Goal: Transaction & Acquisition: Purchase product/service

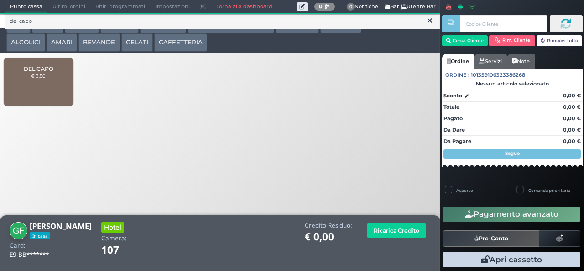
type input "del capo"
click at [45, 72] on span "DEL CAPO" at bounding box center [39, 68] width 30 height 7
click at [39, 72] on span "DEL CAPO" at bounding box center [39, 68] width 30 height 7
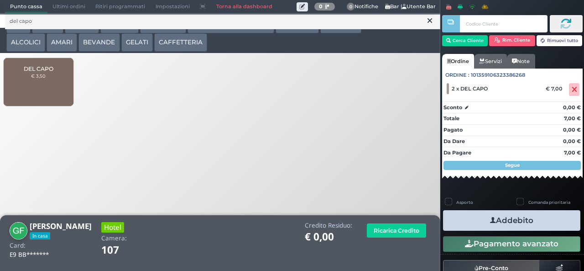
click at [546, 228] on button "Addebito" at bounding box center [511, 220] width 137 height 21
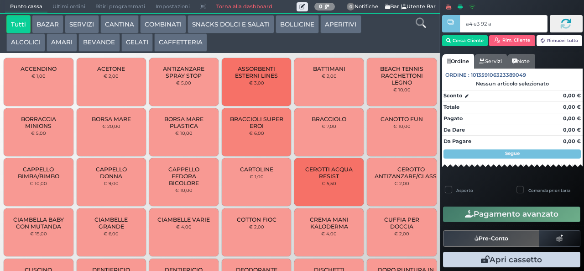
type input "a4 e3 92 af"
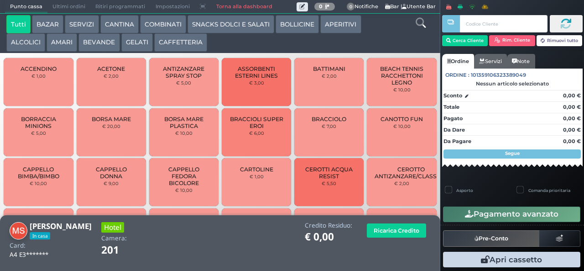
click at [421, 25] on icon at bounding box center [421, 23] width 10 height 10
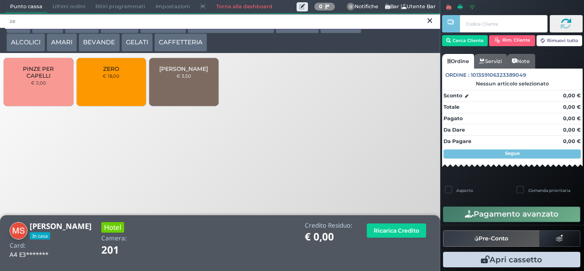
type input "ze"
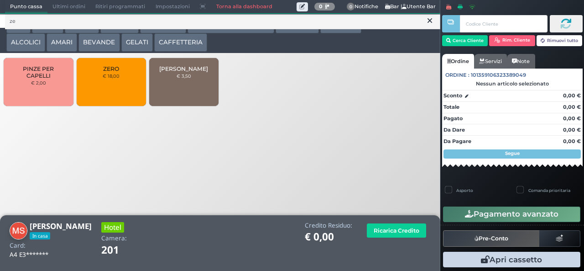
click at [194, 89] on div "ZEDDA PIRAS € 3,50" at bounding box center [183, 82] width 69 height 48
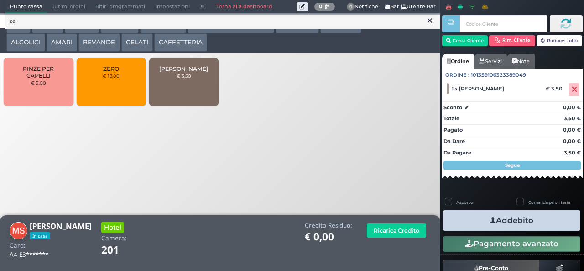
click at [536, 217] on button "Addebito" at bounding box center [511, 220] width 137 height 21
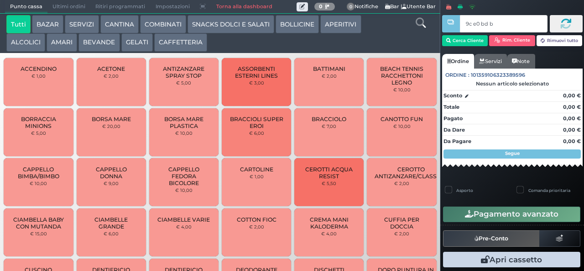
type input "9c e0 bd b9"
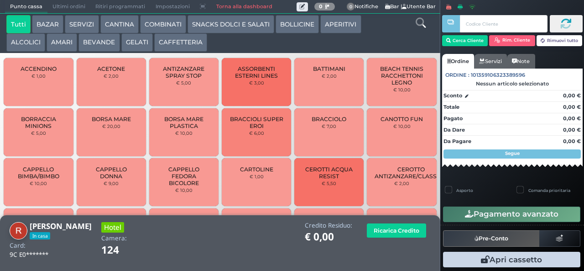
click at [423, 26] on icon at bounding box center [421, 23] width 10 height 10
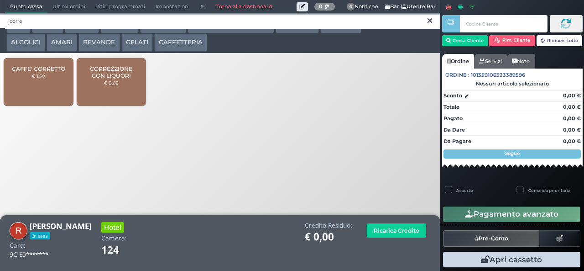
type input "corre"
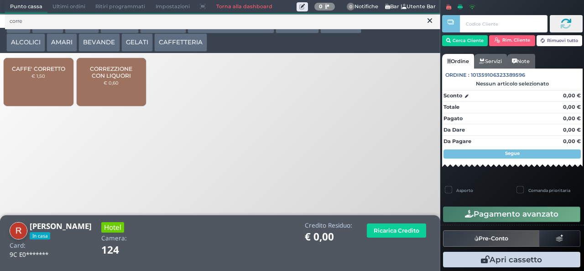
click at [119, 79] on span "CORREZZIONE CON LIQUORI" at bounding box center [111, 72] width 54 height 14
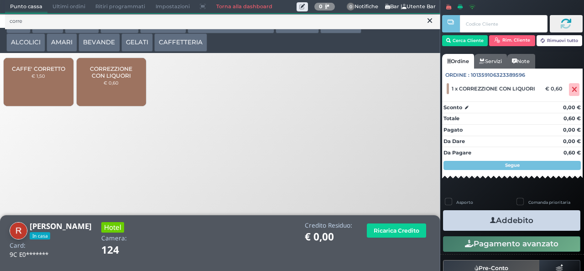
click at [532, 227] on button "Addebito" at bounding box center [511, 220] width 137 height 21
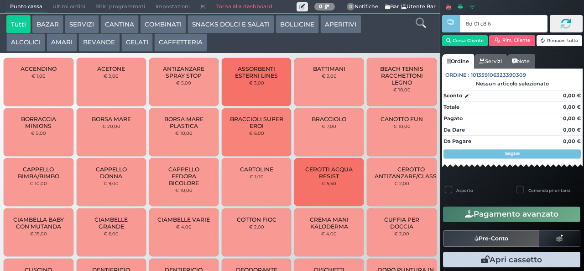
type input "8d 01 c8 65"
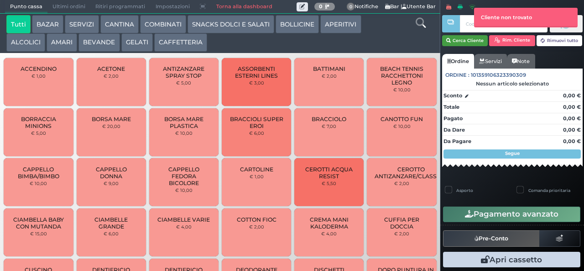
click at [464, 44] on button "Cerca Cliente" at bounding box center [465, 40] width 46 height 11
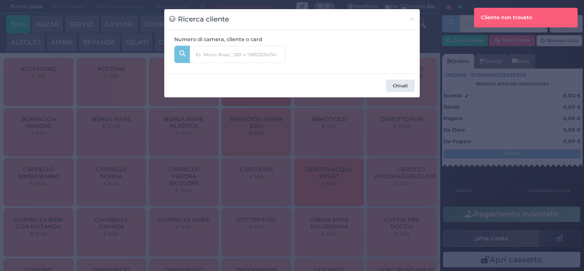
click at [299, 56] on input "text" at bounding box center [253, 51] width 126 height 11
click at [245, 57] on input "text" at bounding box center [238, 54] width 96 height 17
type input "340"
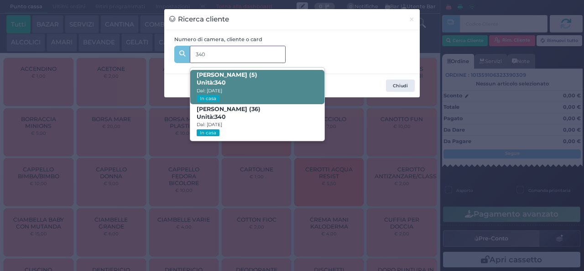
click at [266, 85] on span "Alessandro Cirilli (5) Unità: 340 Dal: 16/08/2025 In casa" at bounding box center [257, 87] width 134 height 34
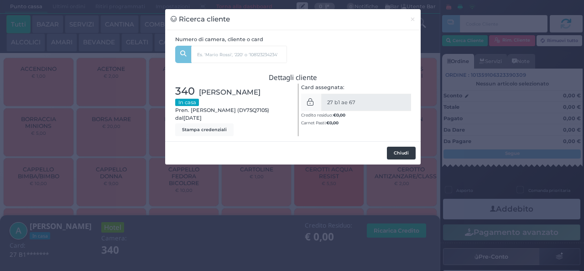
click at [405, 153] on button "Chiudi" at bounding box center [401, 153] width 29 height 13
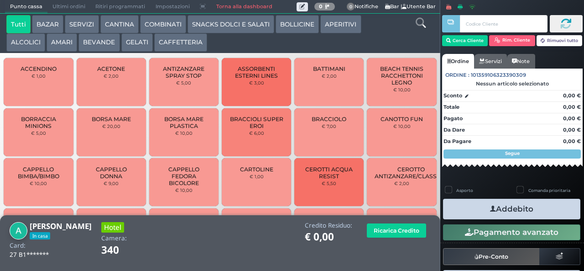
click at [418, 27] on icon at bounding box center [421, 23] width 10 height 10
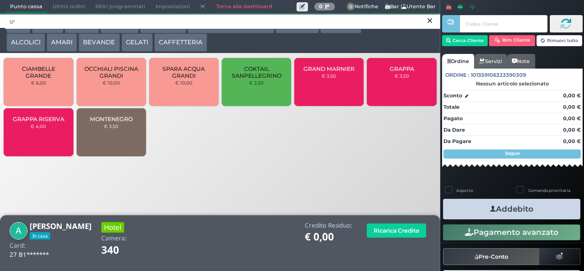
type input "gr"
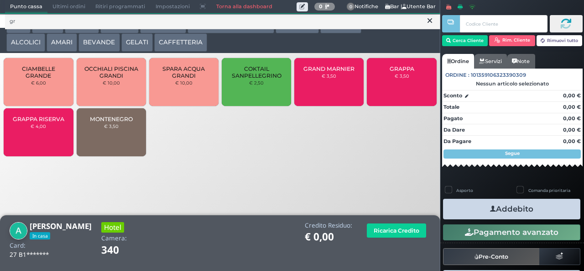
click at [407, 72] on span "GRAPPA" at bounding box center [402, 68] width 25 height 7
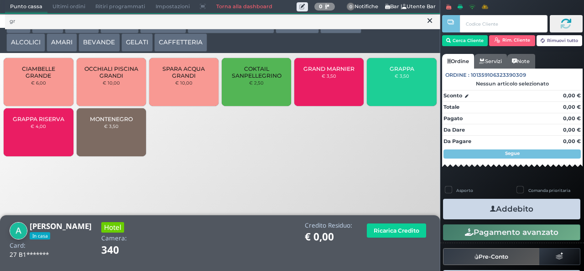
click at [407, 72] on span "GRAPPA" at bounding box center [402, 68] width 25 height 7
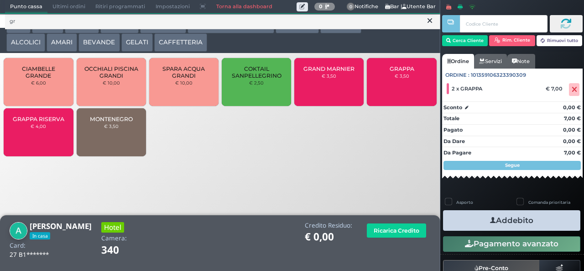
click at [553, 226] on button "Addebito" at bounding box center [511, 220] width 137 height 21
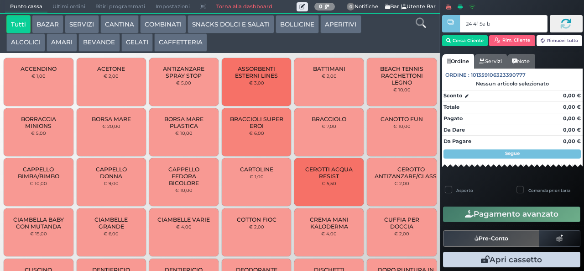
type input "24 4f 5e b0"
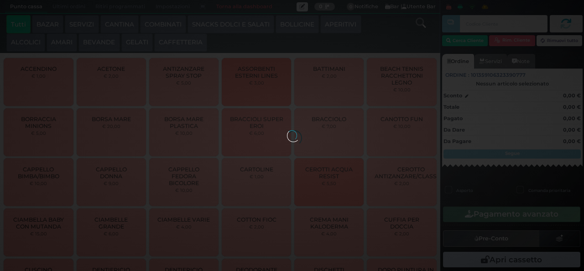
click at [63, 45] on button "AMARI" at bounding box center [62, 42] width 31 height 18
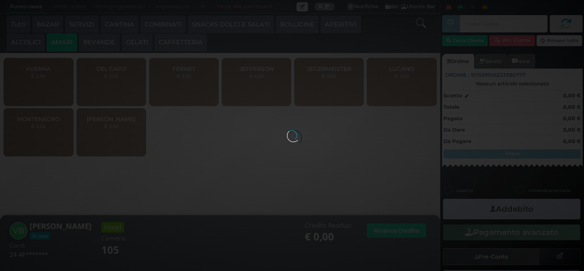
click at [287, 130] on div at bounding box center [292, 135] width 10 height 10
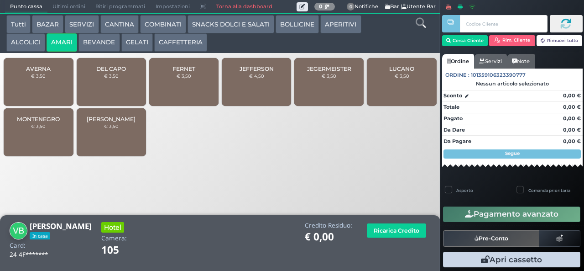
click at [121, 95] on div "DEL CAPO € 3,50" at bounding box center [111, 82] width 69 height 48
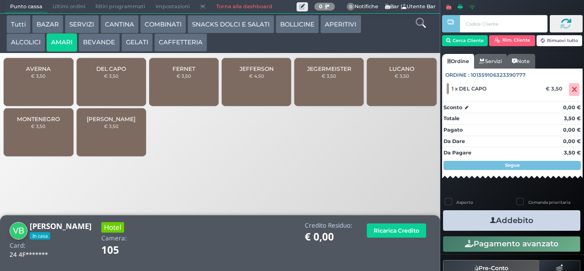
click at [524, 225] on button "Addebito" at bounding box center [511, 220] width 137 height 21
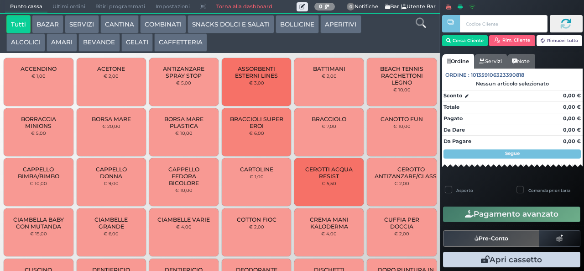
click at [60, 24] on button "BAZAR" at bounding box center [48, 24] width 32 height 18
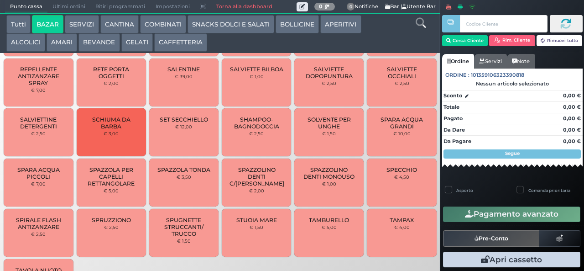
scroll to position [720, 0]
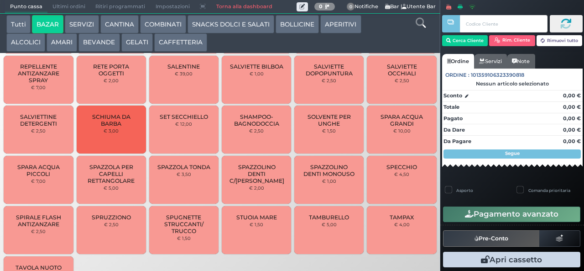
click at [32, 15] on button "BAZAR" at bounding box center [48, 24] width 32 height 18
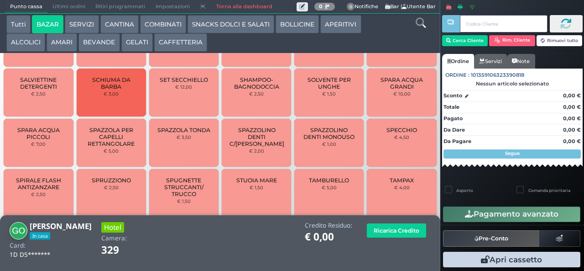
scroll to position [773, 0]
click at [193, 133] on span "SPAZZOLA TONDA" at bounding box center [184, 129] width 53 height 7
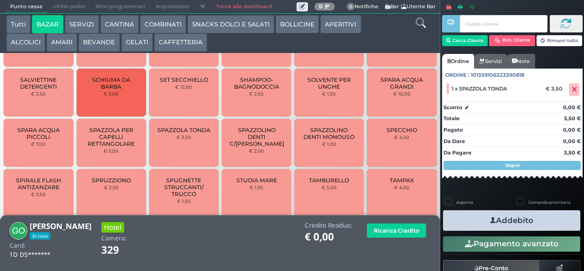
click at [506, 226] on button "Addebito" at bounding box center [511, 220] width 137 height 21
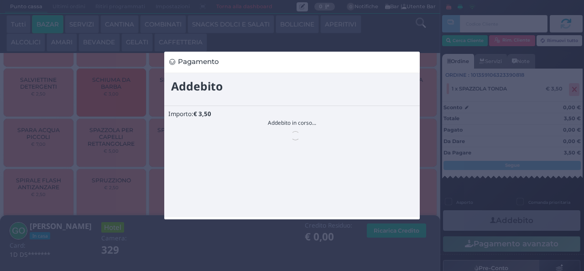
scroll to position [0, 0]
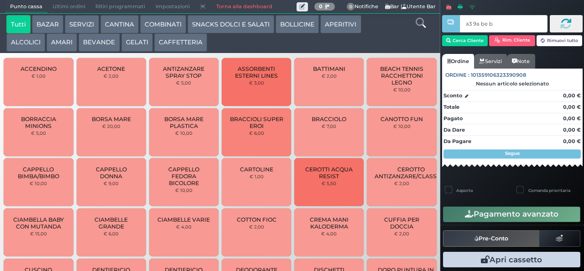
type input "a3 9a be b9"
click at [0, 0] on div at bounding box center [0, 0] width 0 height 0
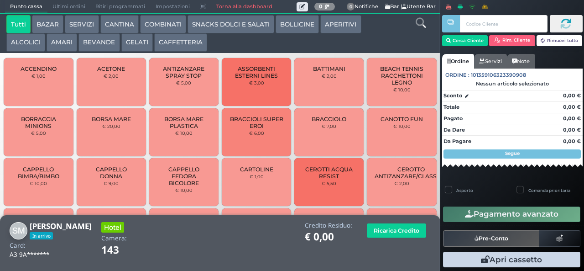
click at [420, 25] on icon at bounding box center [421, 23] width 10 height 10
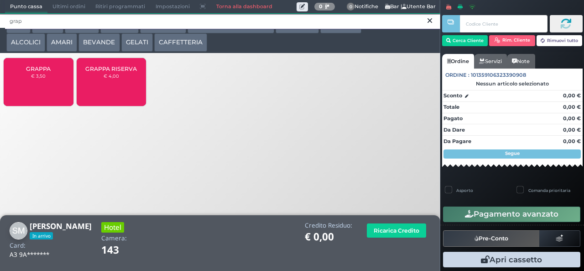
type input "grap"
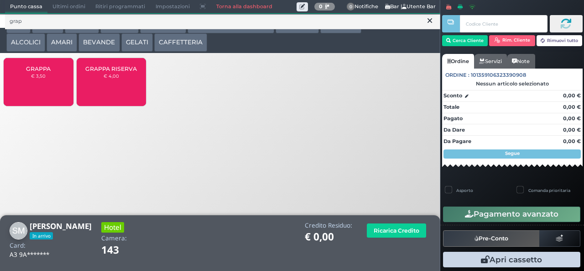
click at [33, 89] on div "GRAPPA € 3,50" at bounding box center [38, 82] width 69 height 48
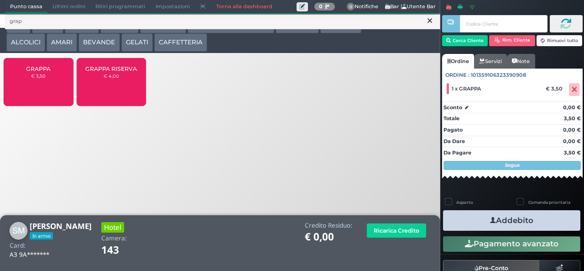
click at [541, 226] on button "Addebito" at bounding box center [511, 220] width 137 height 21
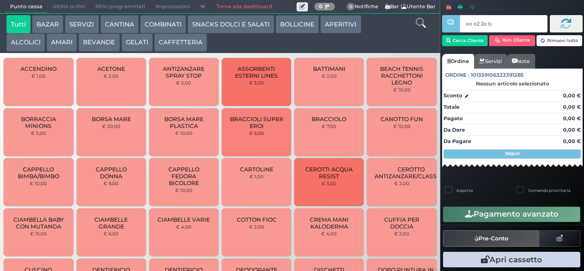
type input "ee e2 2e b9"
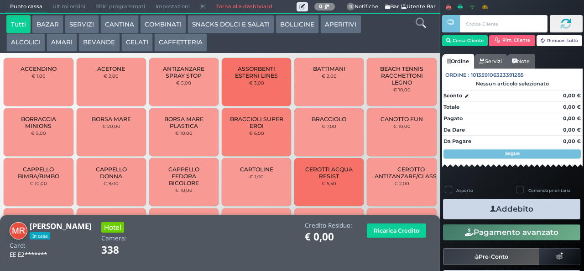
click at [250, 26] on button "SNACKS DOLCI E SALATI" at bounding box center [231, 24] width 87 height 18
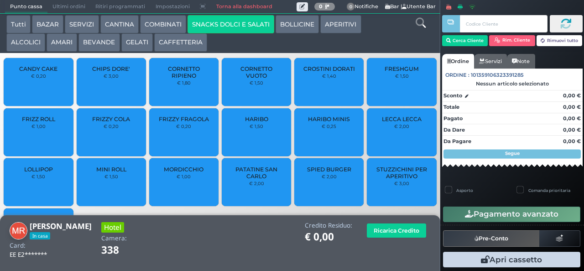
click at [179, 122] on span "FRIZZY FRAGOLA" at bounding box center [184, 119] width 50 height 7
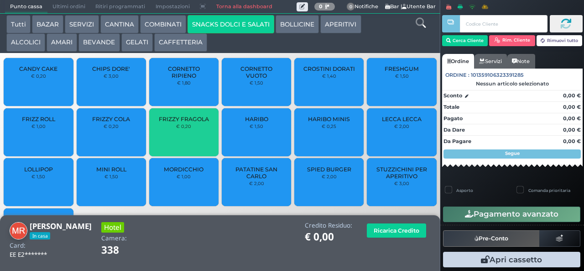
click at [182, 122] on span "FRIZZY FRAGOLA" at bounding box center [184, 119] width 50 height 7
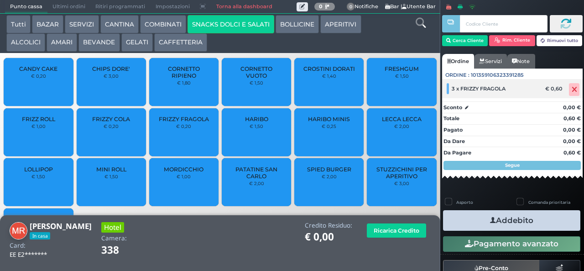
click at [572, 89] on icon at bounding box center [574, 89] width 5 height 0
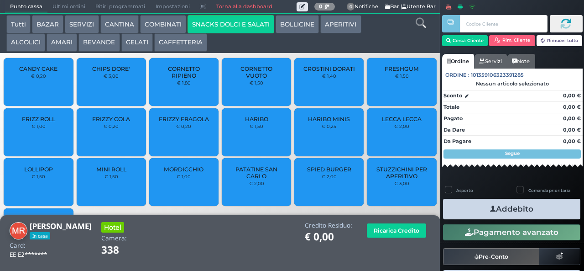
click at [320, 122] on span "HARIBO MINIS" at bounding box center [329, 119] width 42 height 7
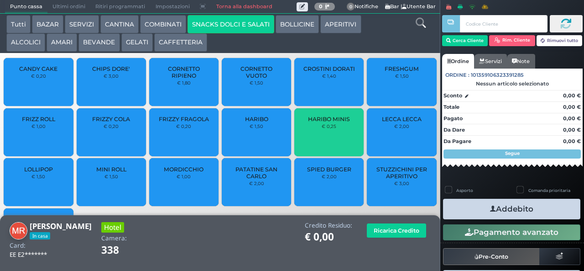
click at [323, 122] on span "HARIBO MINIS" at bounding box center [329, 119] width 42 height 7
click at [329, 122] on span "HARIBO MINIS" at bounding box center [329, 119] width 42 height 7
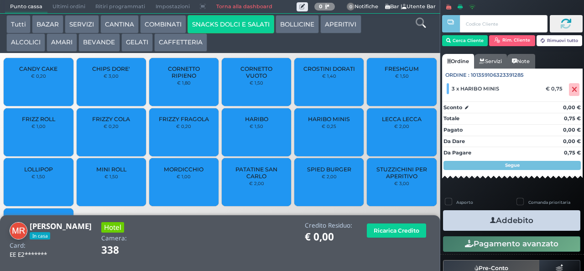
click at [539, 223] on button "Addebito" at bounding box center [511, 220] width 137 height 21
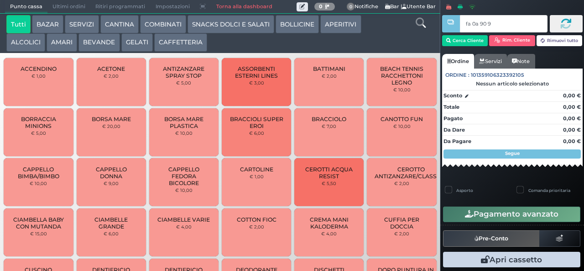
type input "fa 0a 90 9a"
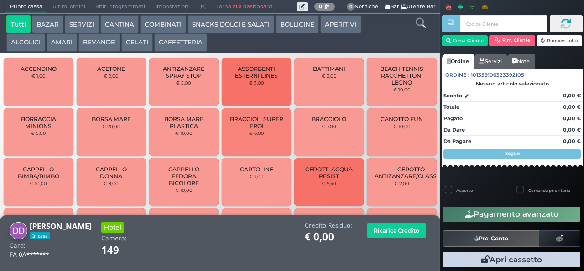
click at [420, 25] on icon at bounding box center [421, 23] width 10 height 10
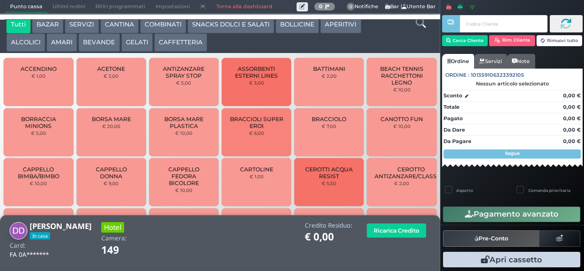
scroll to position [8, 0]
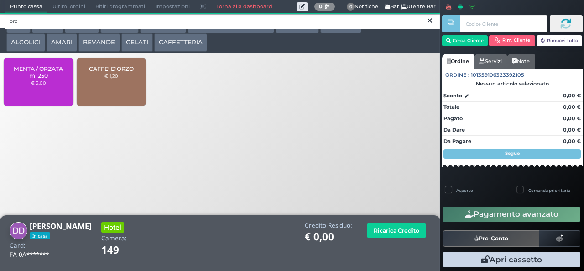
type input "orz"
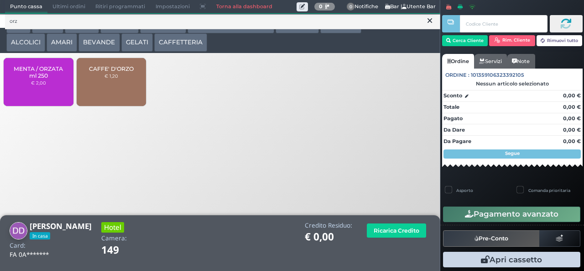
click at [113, 94] on div "CAFFE' D'ORZO € 1,20" at bounding box center [111, 82] width 69 height 48
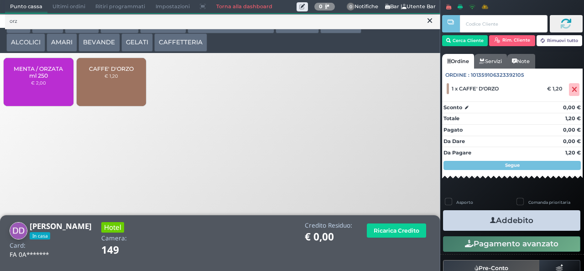
click at [533, 219] on button "Addebito" at bounding box center [511, 220] width 137 height 21
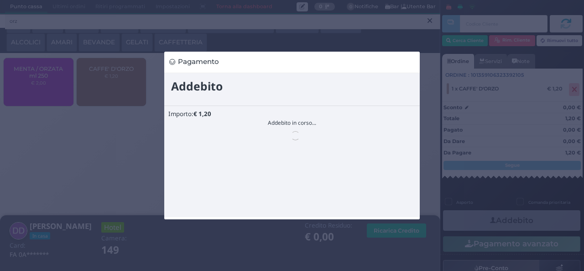
scroll to position [0, 0]
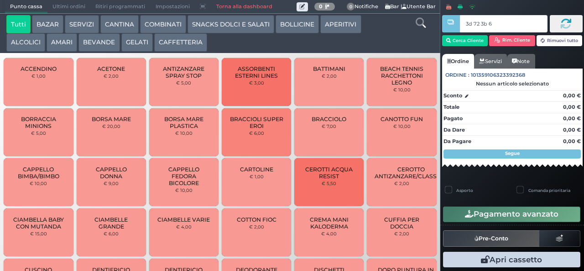
type input "3d 72 3b 67"
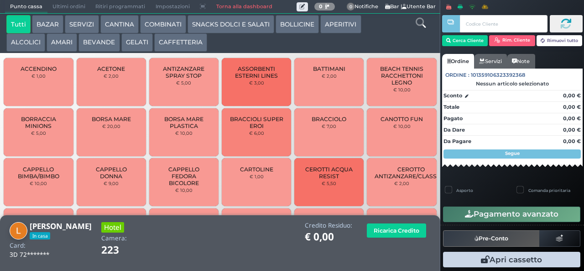
click at [420, 25] on icon at bounding box center [421, 23] width 10 height 10
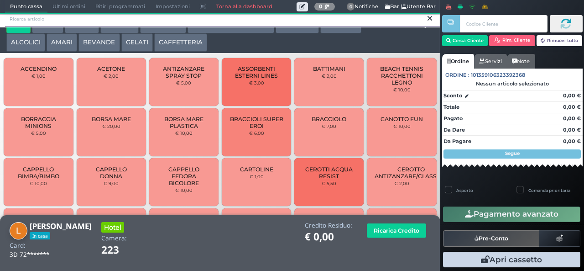
scroll to position [8, 0]
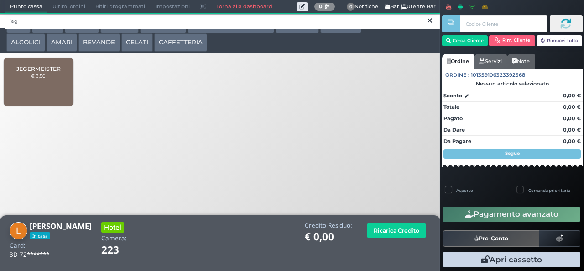
type input "jeg"
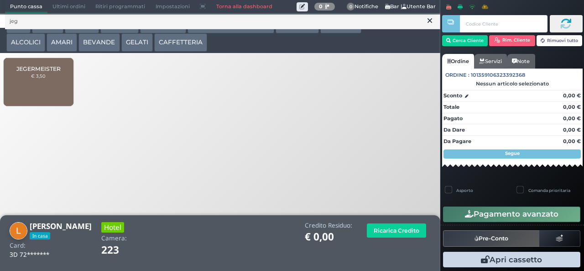
click at [44, 88] on div "JEGERMEISTER € 3,50" at bounding box center [38, 82] width 69 height 48
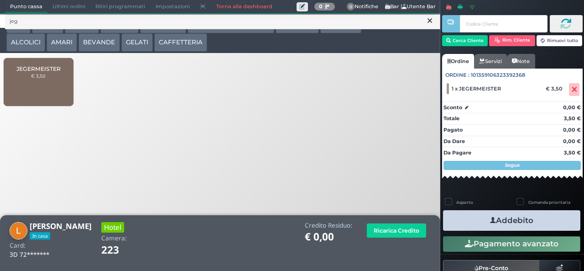
click at [535, 224] on button "Addebito" at bounding box center [511, 220] width 137 height 21
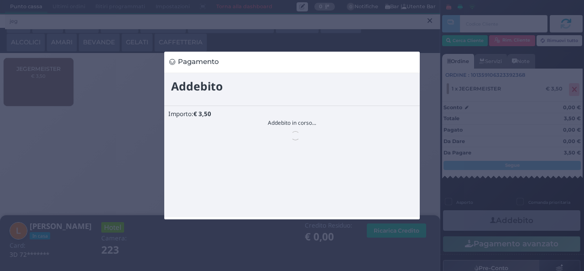
scroll to position [0, 0]
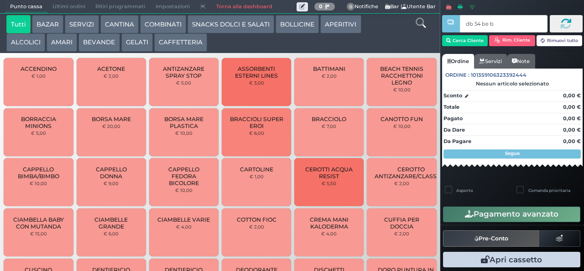
type input "db 54 be b9"
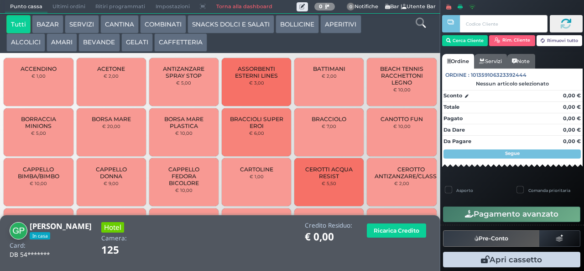
click at [131, 49] on button "GELATI" at bounding box center [137, 42] width 32 height 18
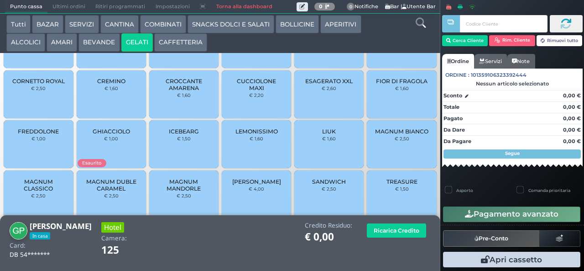
scroll to position [61, 0]
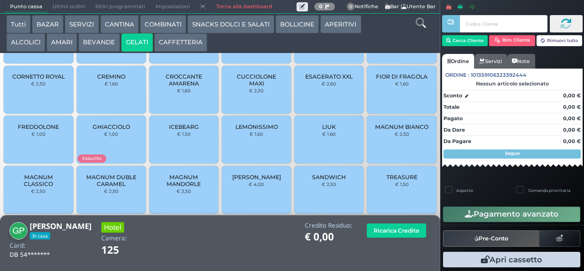
click at [268, 195] on div "PAN DAN € 4,00" at bounding box center [256, 190] width 69 height 48
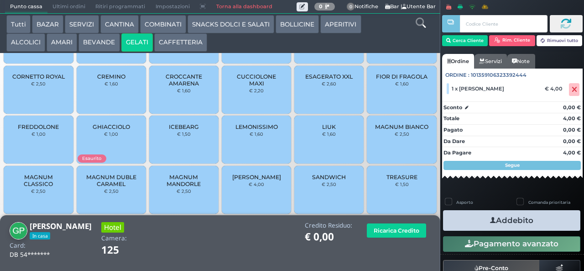
click at [530, 221] on button "Addebito" at bounding box center [511, 220] width 137 height 21
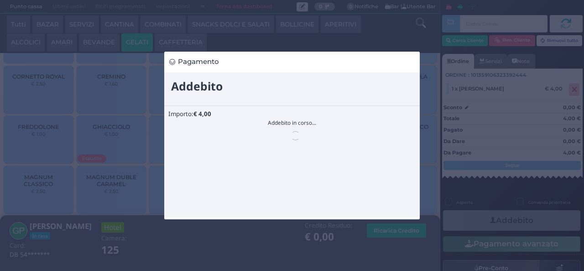
scroll to position [0, 0]
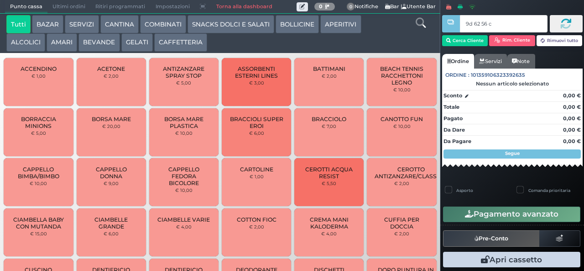
type input "9d 62 56 c3"
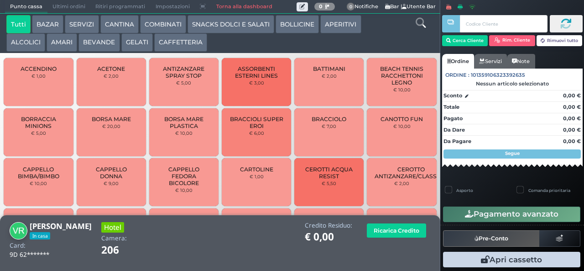
click at [105, 42] on button "BEVANDE" at bounding box center [99, 42] width 41 height 18
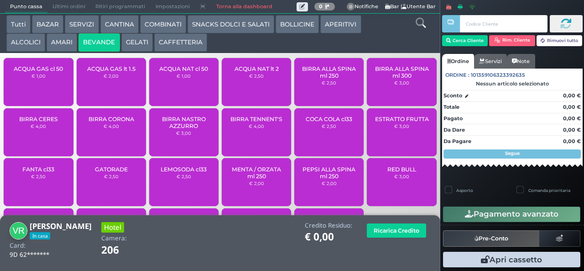
click at [178, 97] on div "ACQUA NAT cl 50 € 1,00" at bounding box center [183, 82] width 69 height 48
click at [177, 94] on div "ACQUA NAT cl 50 € 1,00" at bounding box center [183, 82] width 69 height 48
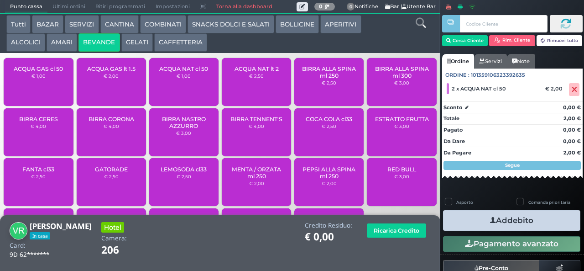
click at [108, 122] on span "BIRRA CORONA" at bounding box center [112, 119] width 46 height 7
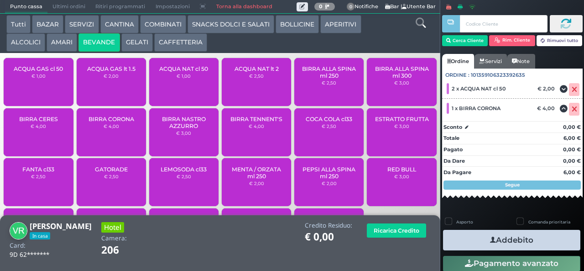
click at [501, 240] on button "Addebito" at bounding box center [511, 240] width 137 height 21
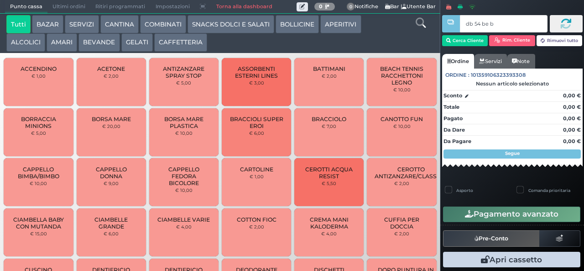
type input "db 54 be b9"
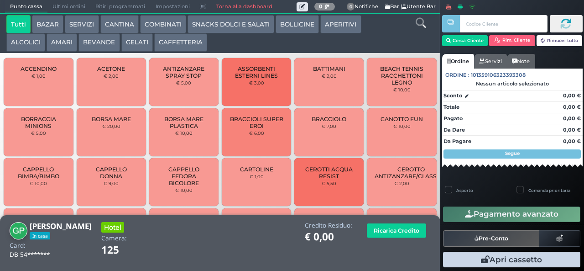
click at [54, 44] on button "AMARI" at bounding box center [62, 42] width 31 height 18
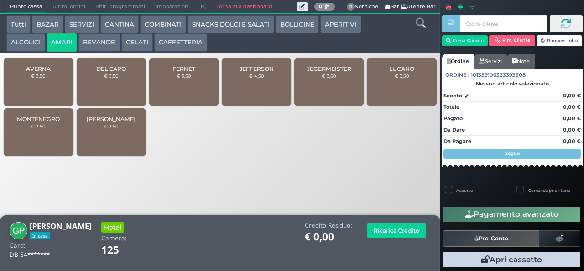
click at [119, 72] on span "DEL CAPO" at bounding box center [111, 68] width 30 height 7
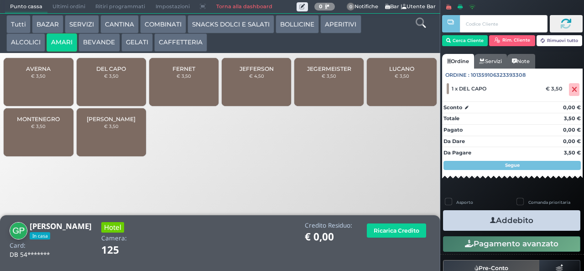
click at [395, 93] on div "LUCANO € 3,50" at bounding box center [401, 82] width 69 height 48
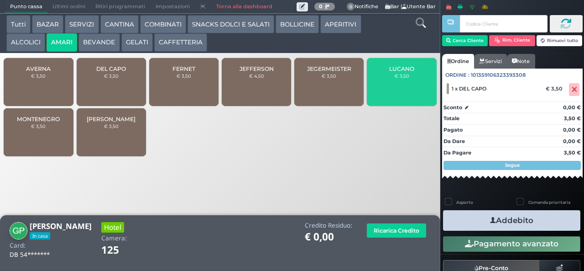
click at [397, 72] on span "LUCANO" at bounding box center [401, 68] width 25 height 7
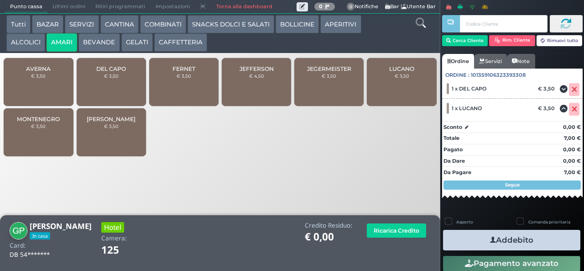
click at [395, 72] on span "LUCANO" at bounding box center [401, 68] width 25 height 7
click at [475, 238] on button "Addebito" at bounding box center [511, 240] width 137 height 21
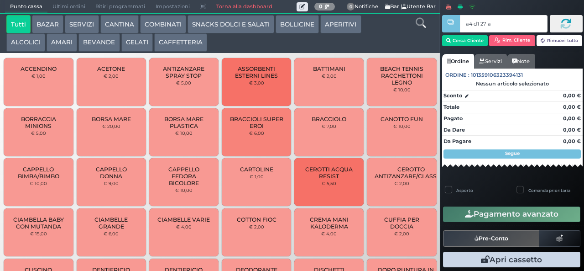
type input "a4 d1 27 af"
click at [0, 0] on div at bounding box center [0, 0] width 0 height 0
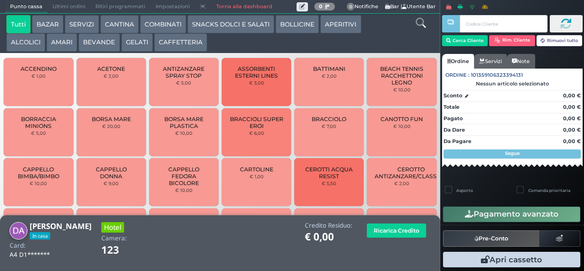
click at [106, 51] on button "BEVANDE" at bounding box center [99, 42] width 41 height 18
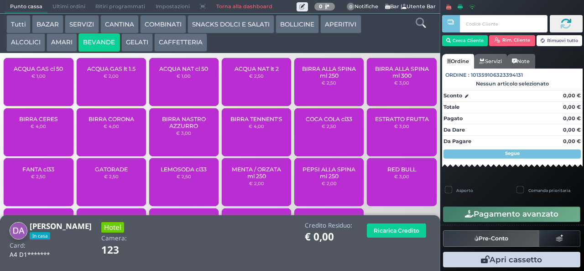
click at [177, 94] on div "ACQUA NAT cl 50 € 1,00" at bounding box center [183, 82] width 69 height 48
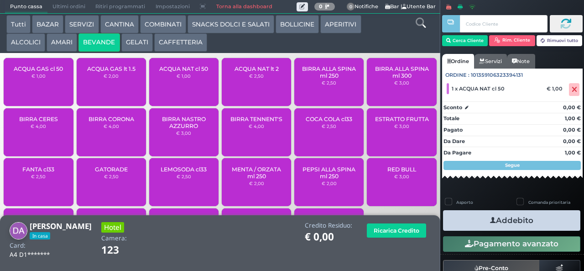
click at [534, 225] on button "Addebito" at bounding box center [511, 220] width 137 height 21
